Goal: Check status

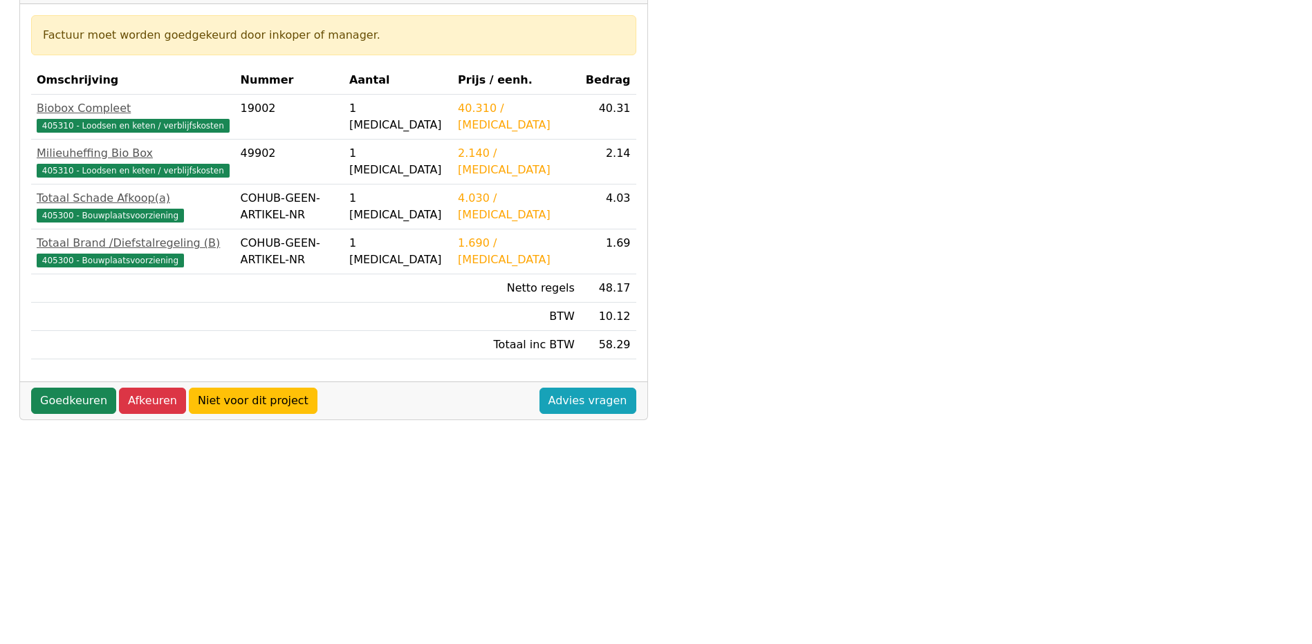
scroll to position [346, 0]
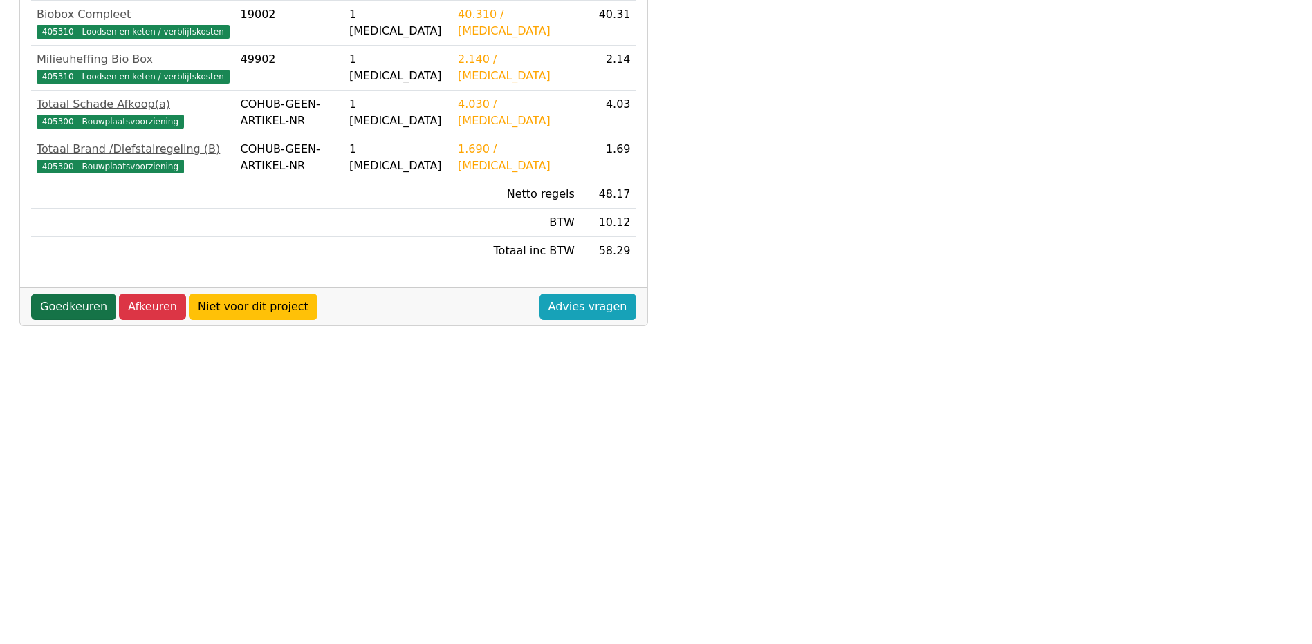
click at [95, 308] on link "Goedkeuren" at bounding box center [73, 307] width 85 height 26
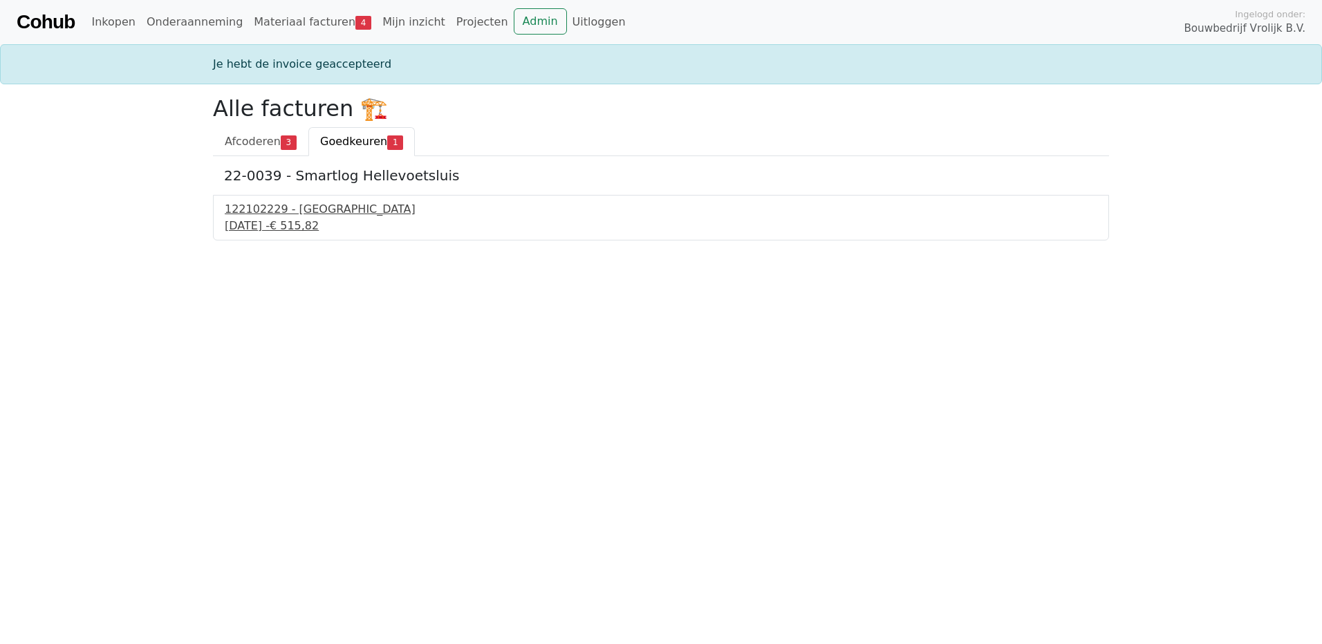
click at [319, 222] on span "€ 515,82" at bounding box center [294, 225] width 49 height 13
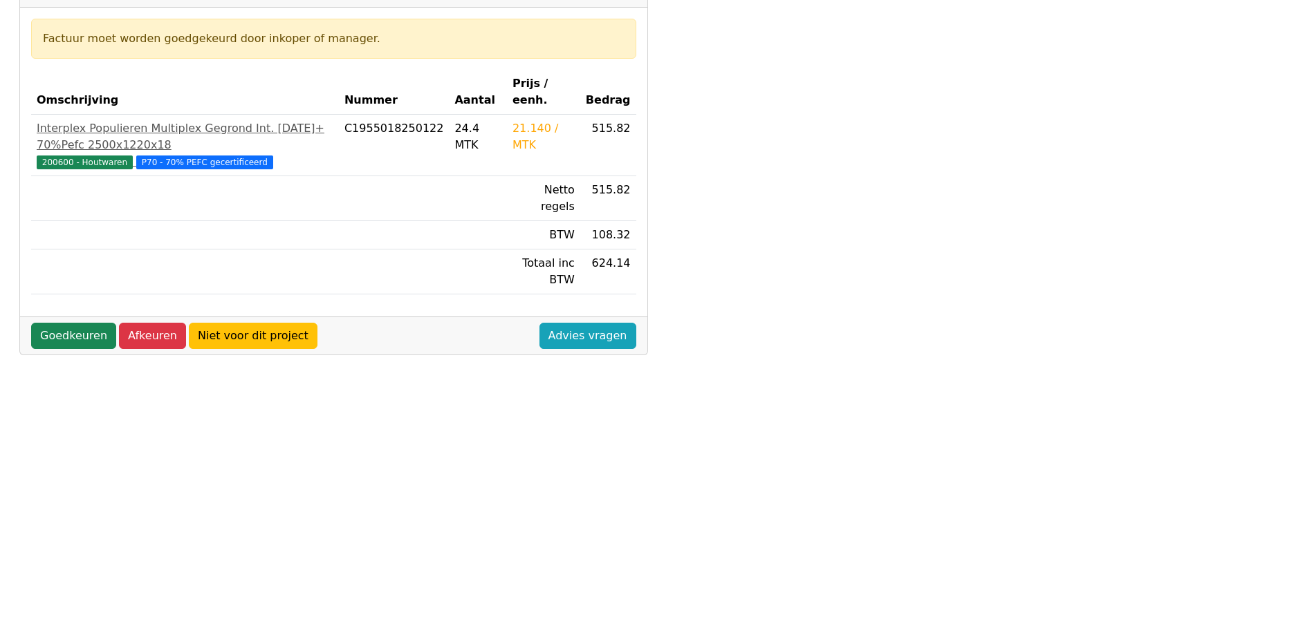
scroll to position [207, 0]
